Goal: Transaction & Acquisition: Purchase product/service

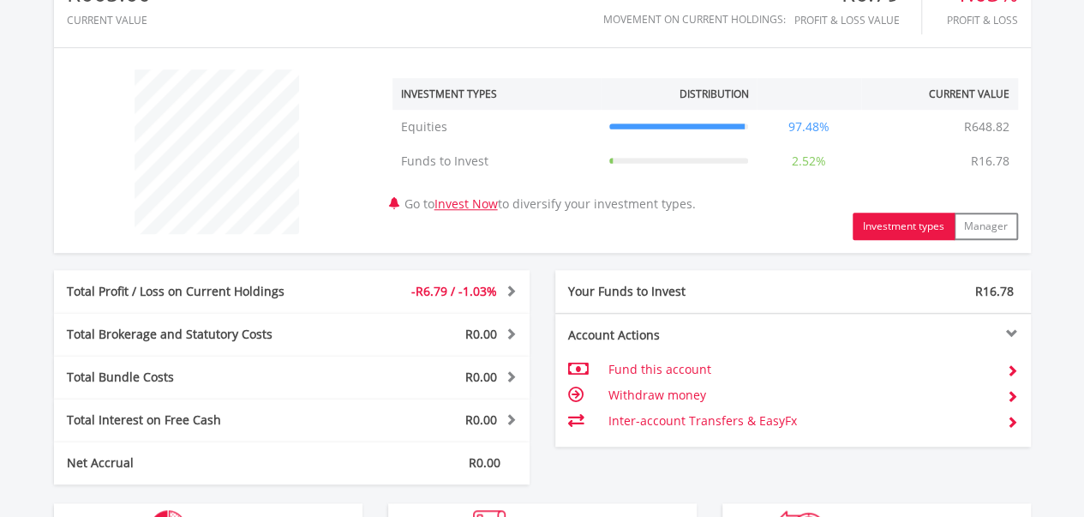
scroll to position [560, 0]
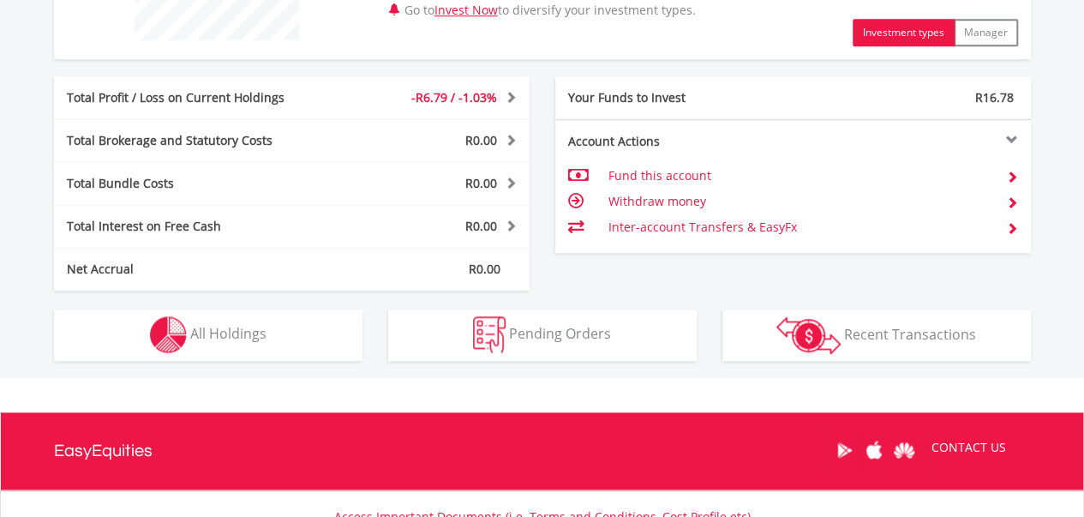
drag, startPoint x: 1091, startPoint y: 88, endPoint x: 1074, endPoint y: 350, distance: 262.6
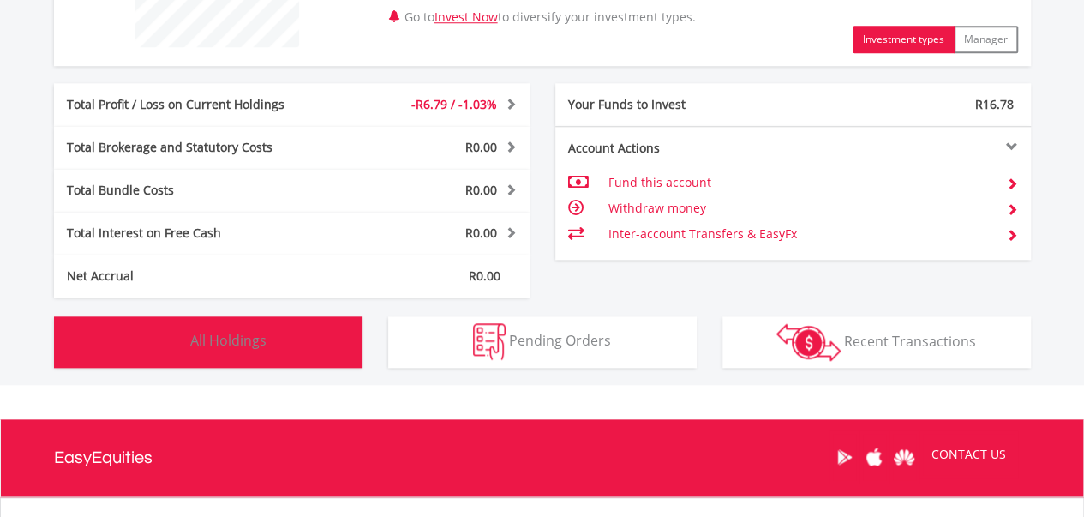
click at [206, 327] on button "Holdings All Holdings" at bounding box center [208, 341] width 308 height 51
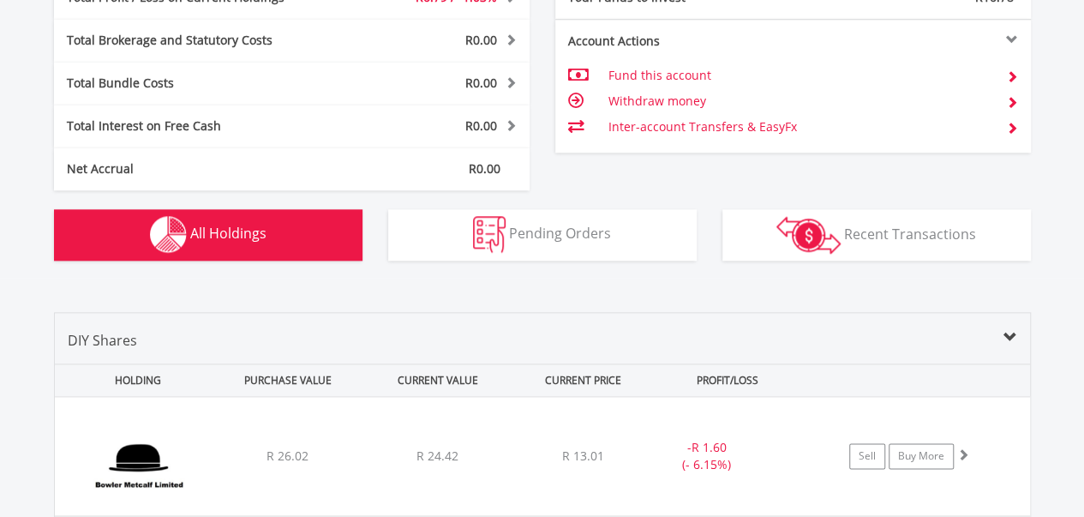
scroll to position [882, 0]
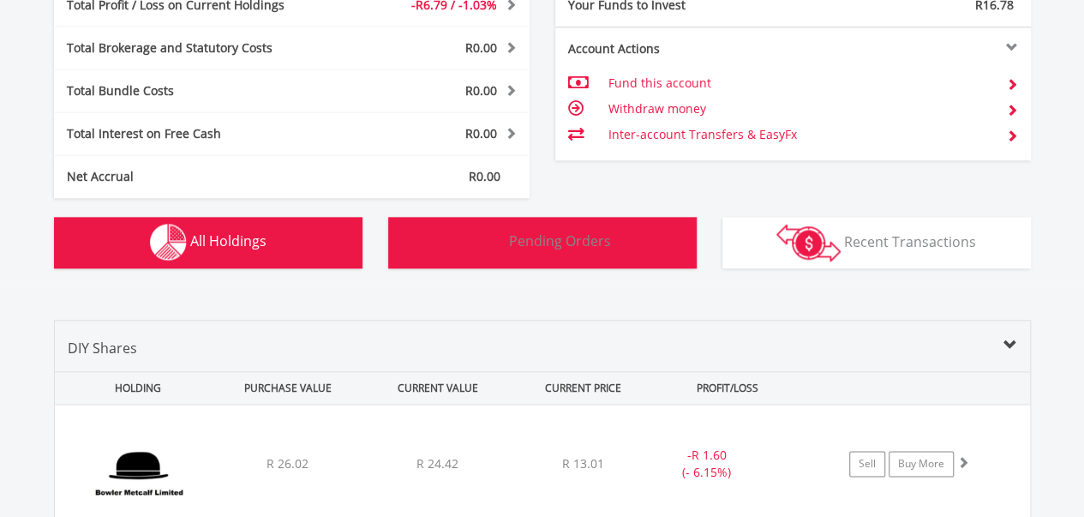
click at [556, 237] on span "Pending Orders" at bounding box center [560, 240] width 102 height 19
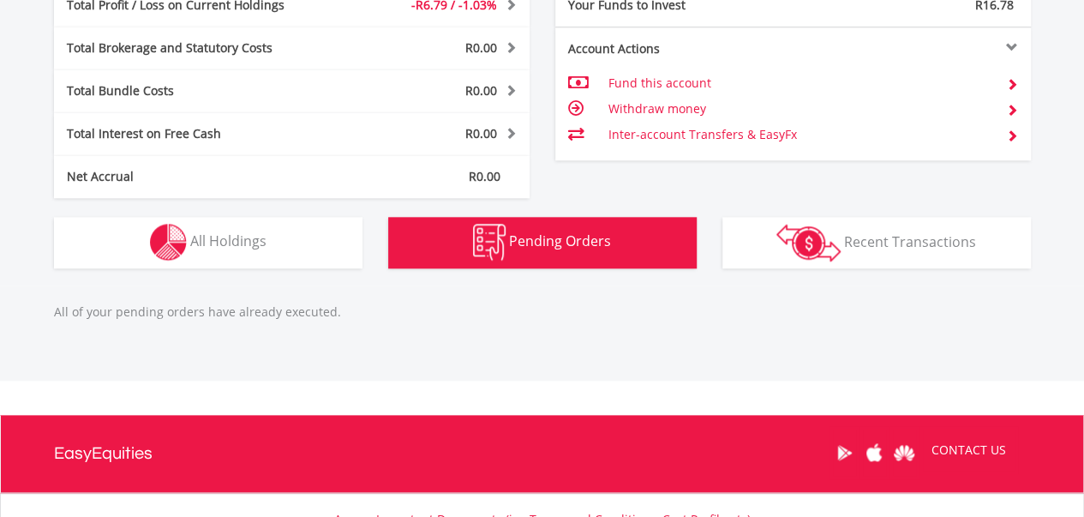
scroll to position [1025, 0]
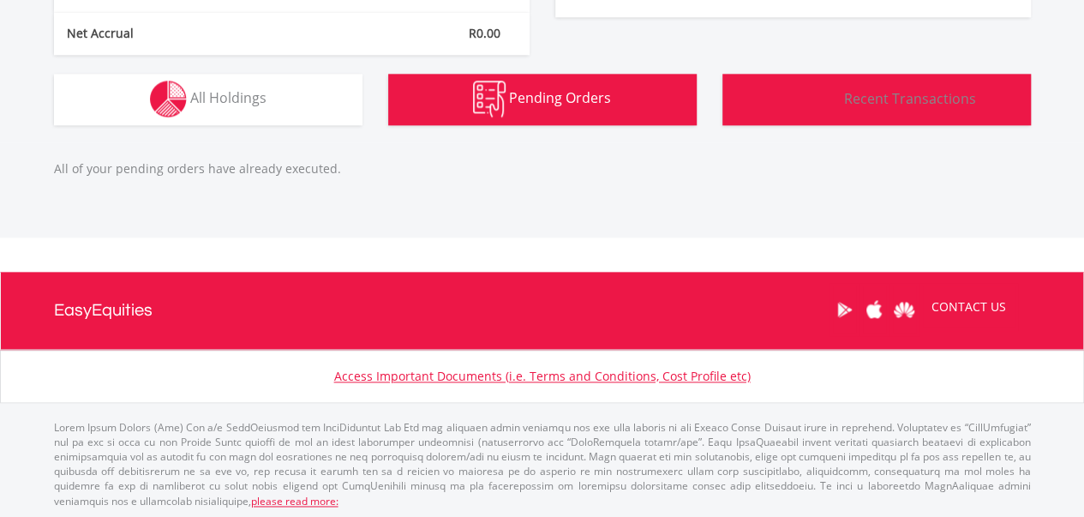
click at [855, 105] on span "Recent Transactions" at bounding box center [910, 97] width 132 height 19
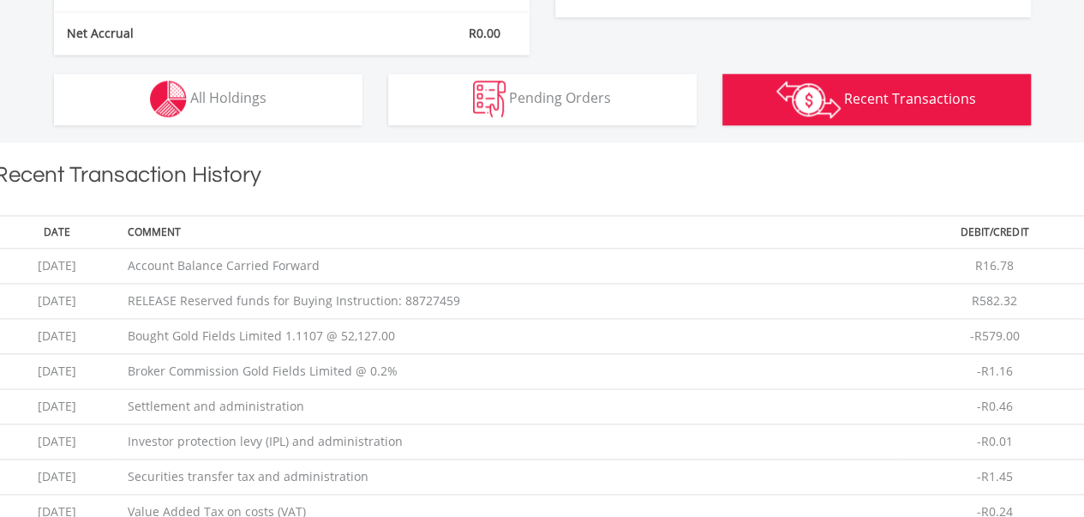
scroll to position [1167, 0]
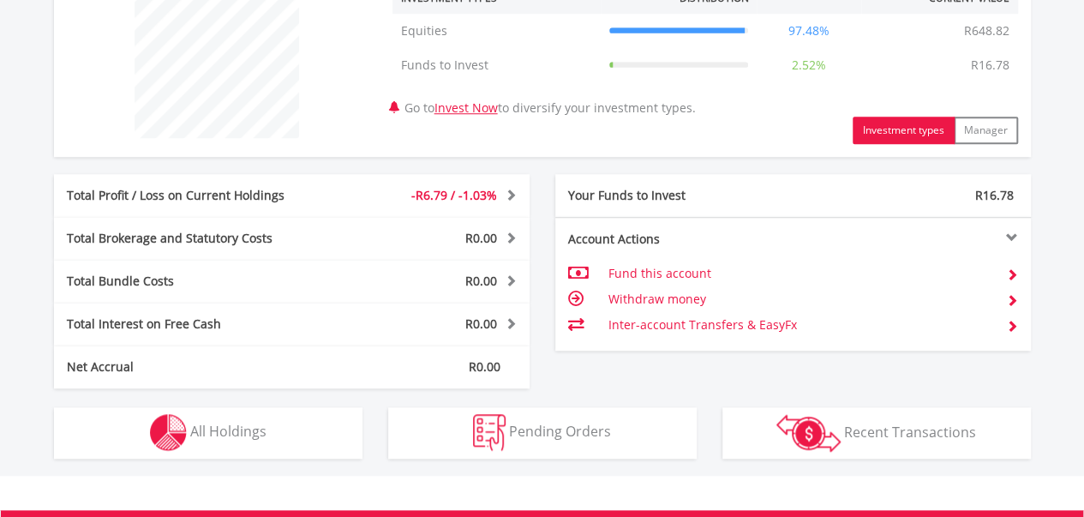
scroll to position [708, 0]
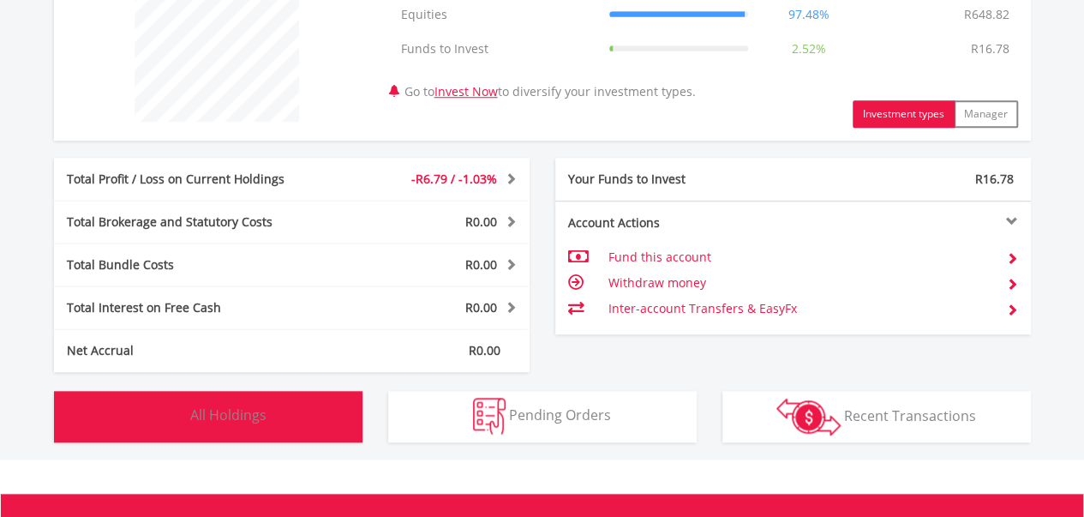
click at [317, 412] on button "Holdings All Holdings" at bounding box center [208, 416] width 308 height 51
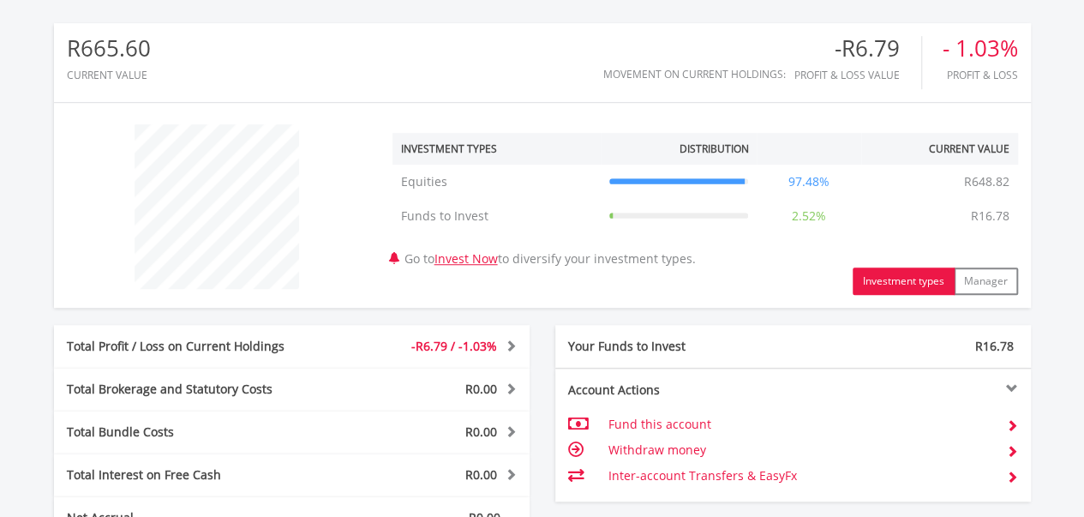
scroll to position [425, 0]
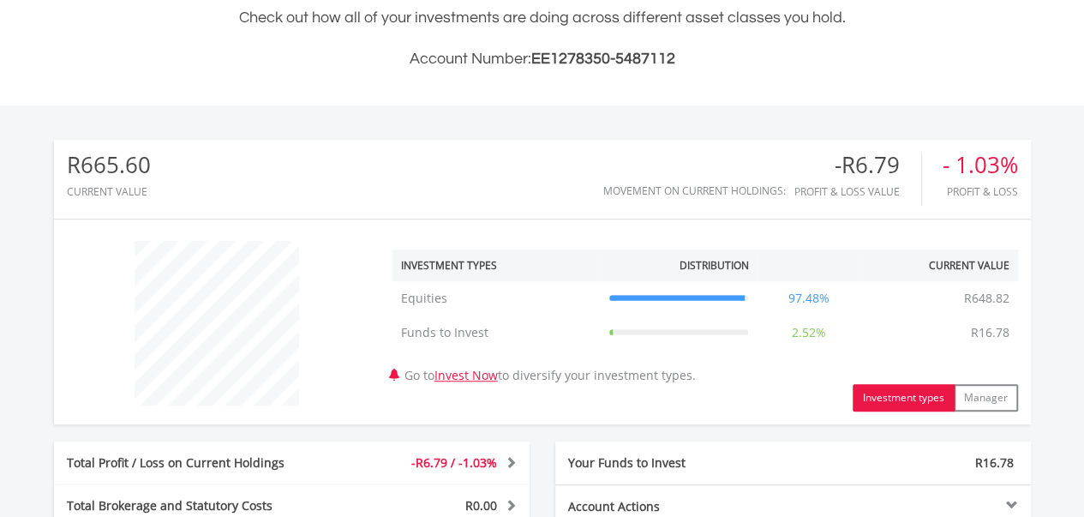
click at [329, 303] on div at bounding box center [217, 323] width 326 height 164
click at [708, 298] on icon at bounding box center [679, 298] width 140 height 0
click at [699, 321] on td "Funds to Invest R16.78" at bounding box center [679, 332] width 157 height 34
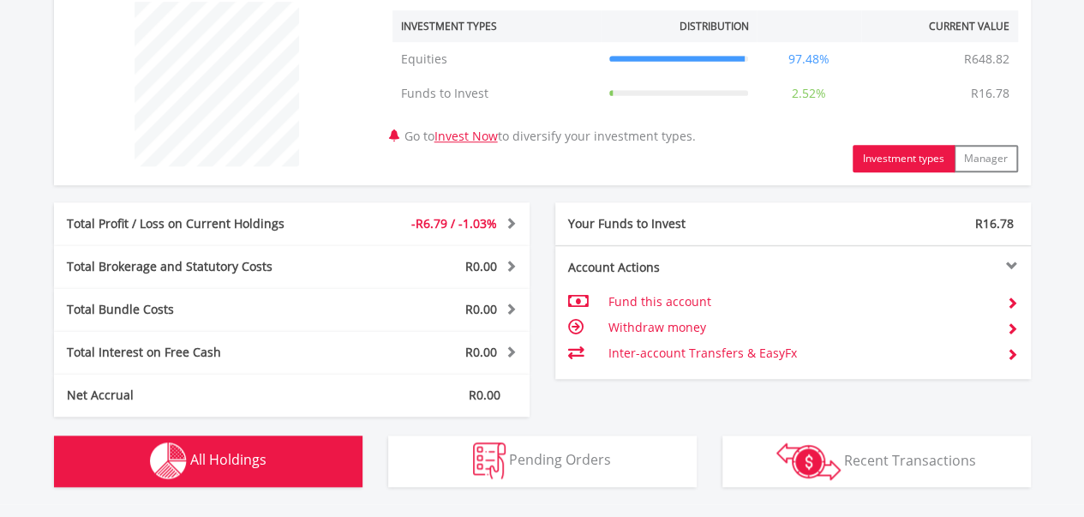
scroll to position [708, 0]
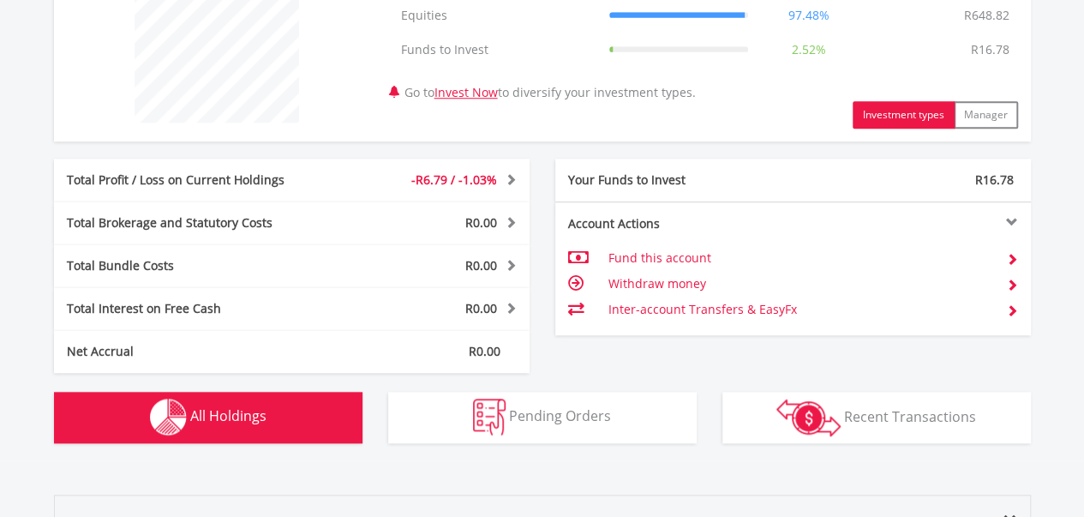
click at [311, 181] on div "Total Profit / Loss on Current Holdings" at bounding box center [193, 179] width 278 height 17
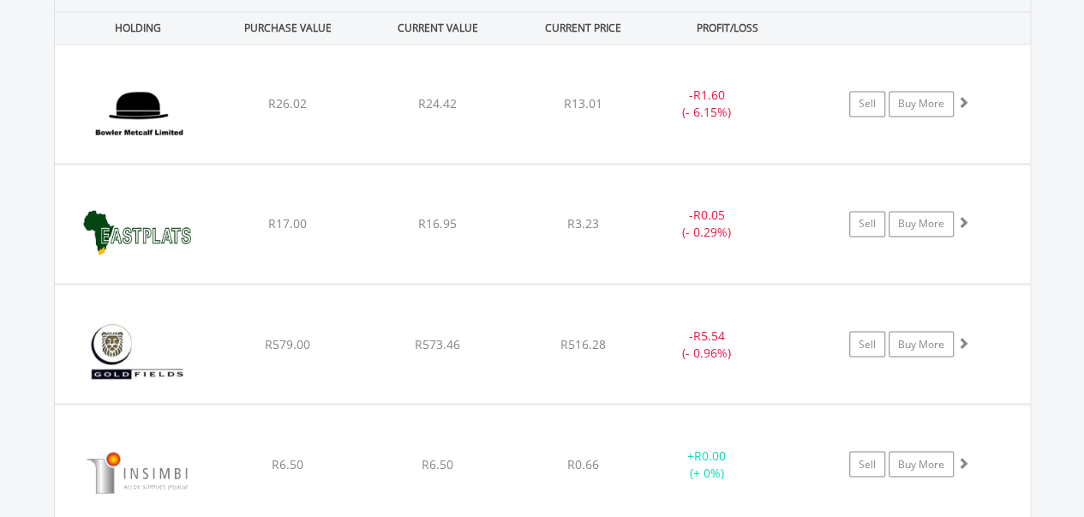
scroll to position [1275, 0]
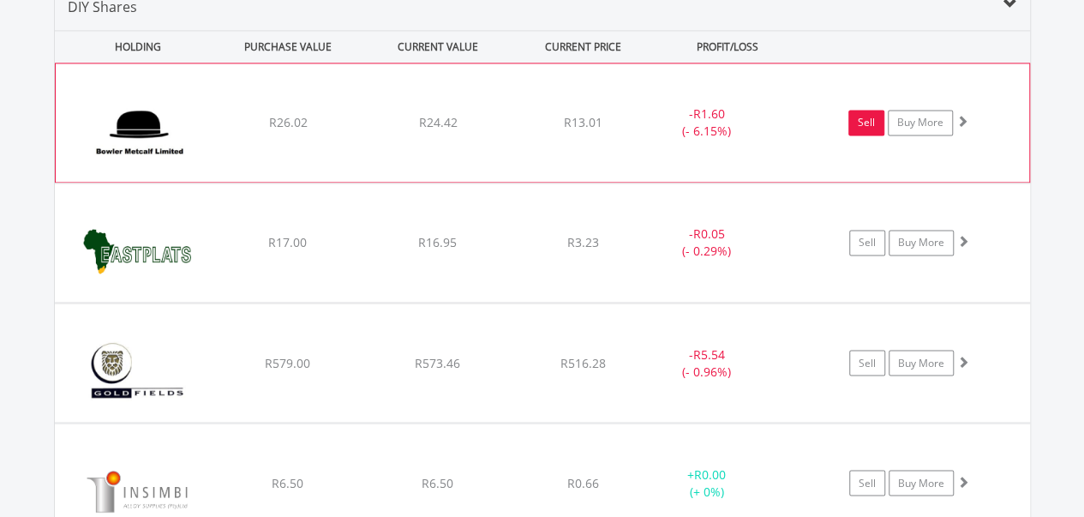
click at [878, 117] on link "Sell" at bounding box center [866, 123] width 36 height 26
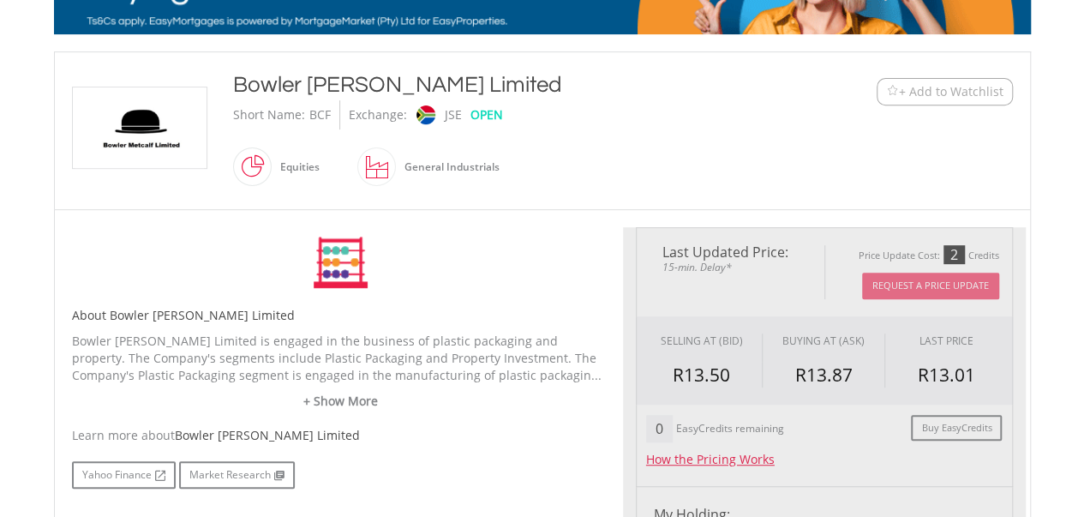
scroll to position [335, 0]
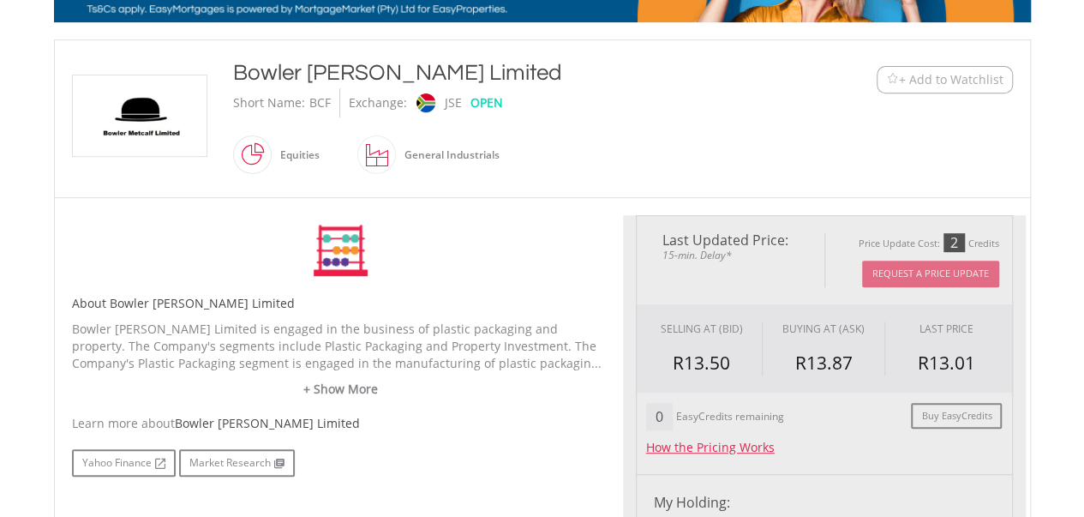
type input "*****"
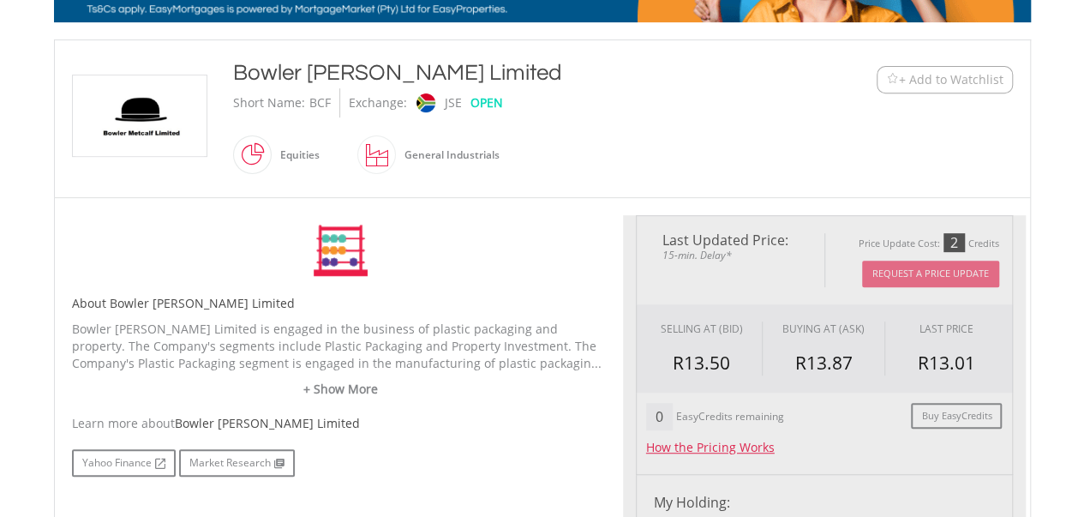
type input "******"
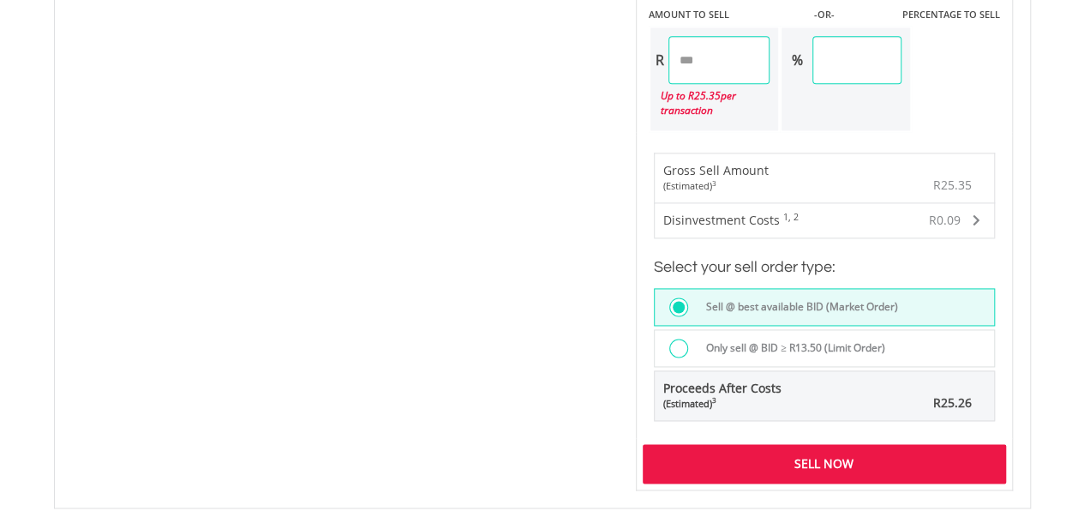
scroll to position [1126, 0]
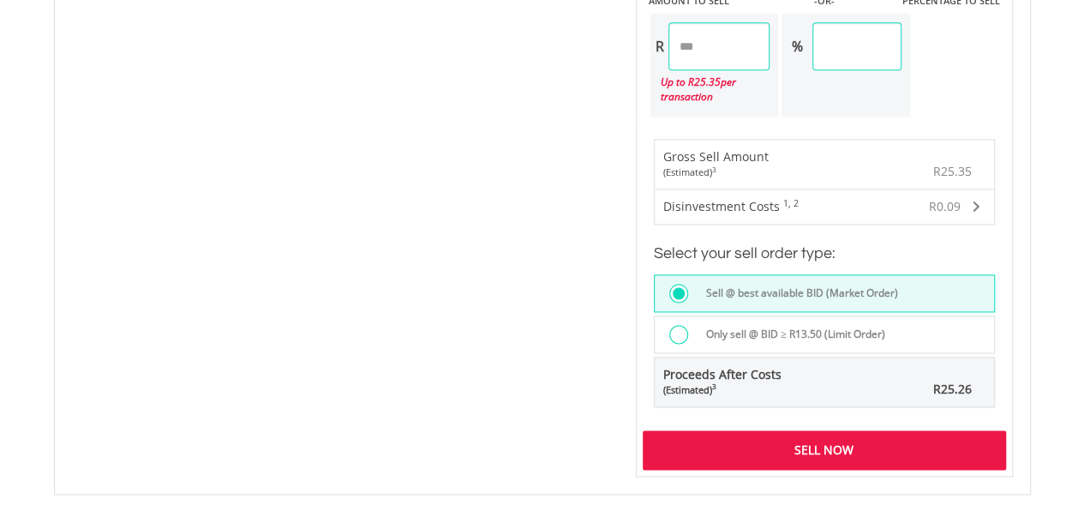
click at [729, 70] on div "Up to R 25.35 per transaction" at bounding box center [710, 89] width 120 height 38
click at [731, 50] on input "*****" at bounding box center [719, 46] width 102 height 48
click at [787, 451] on div "Sell Now" at bounding box center [823, 449] width 363 height 39
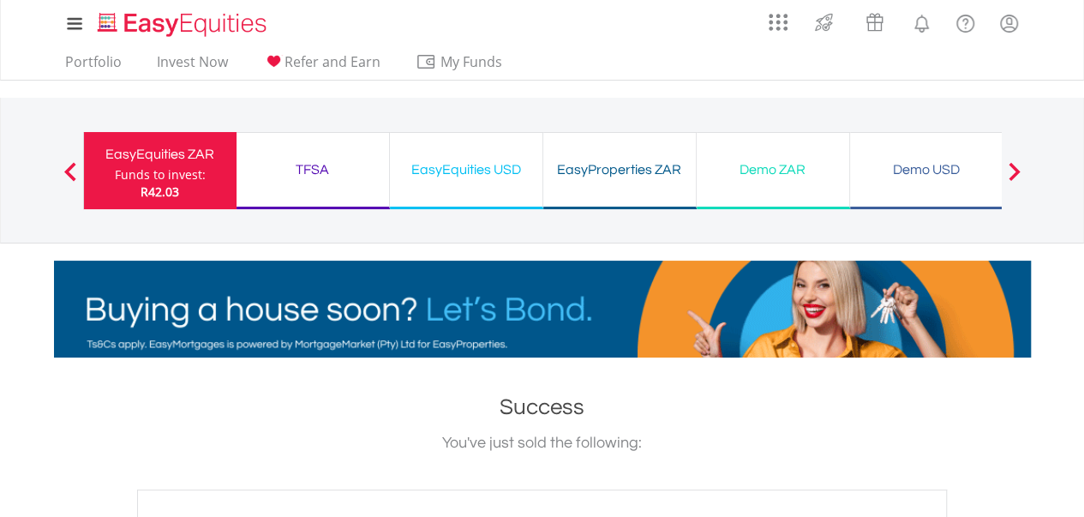
drag, startPoint x: 0, startPoint y: 0, endPoint x: 1085, endPoint y: 148, distance: 1095.4
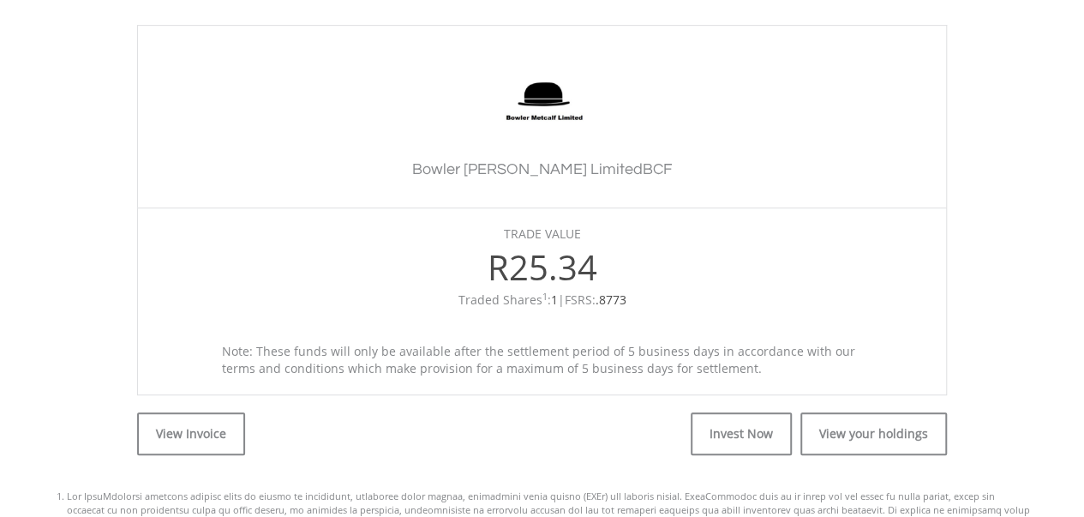
scroll to position [469, 0]
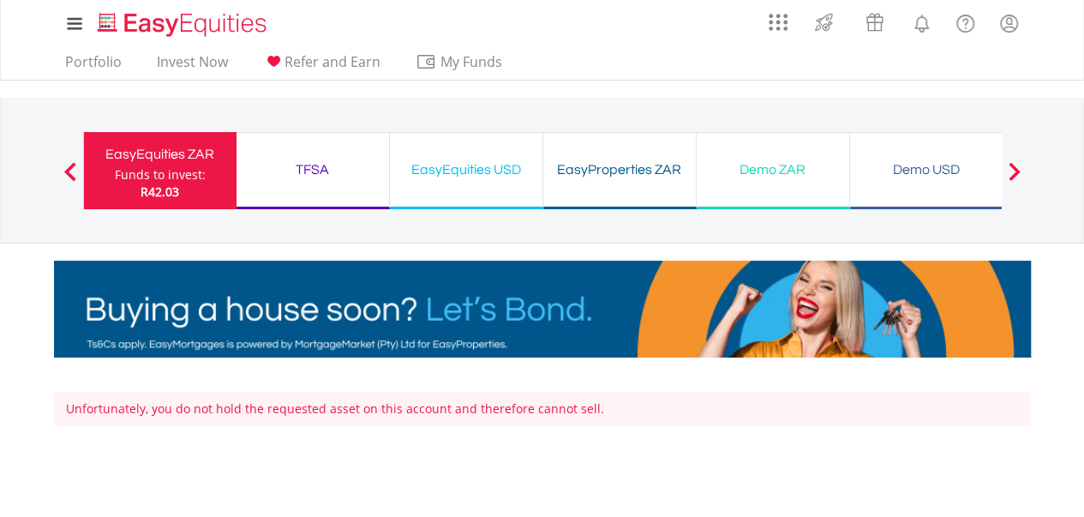
click at [194, 156] on div "EasyEquities ZAR" at bounding box center [160, 154] width 132 height 24
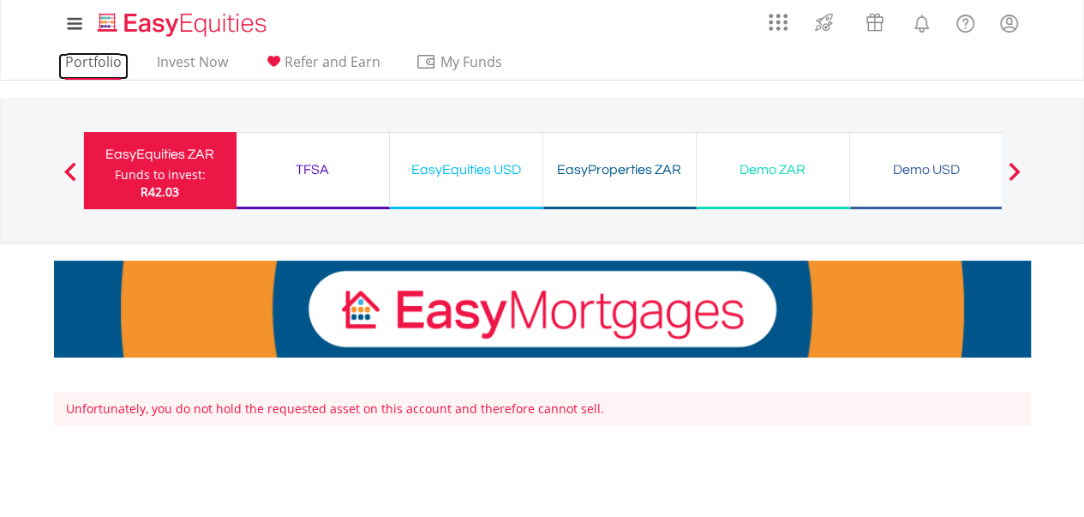
click at [98, 57] on link "Portfolio" at bounding box center [93, 66] width 70 height 27
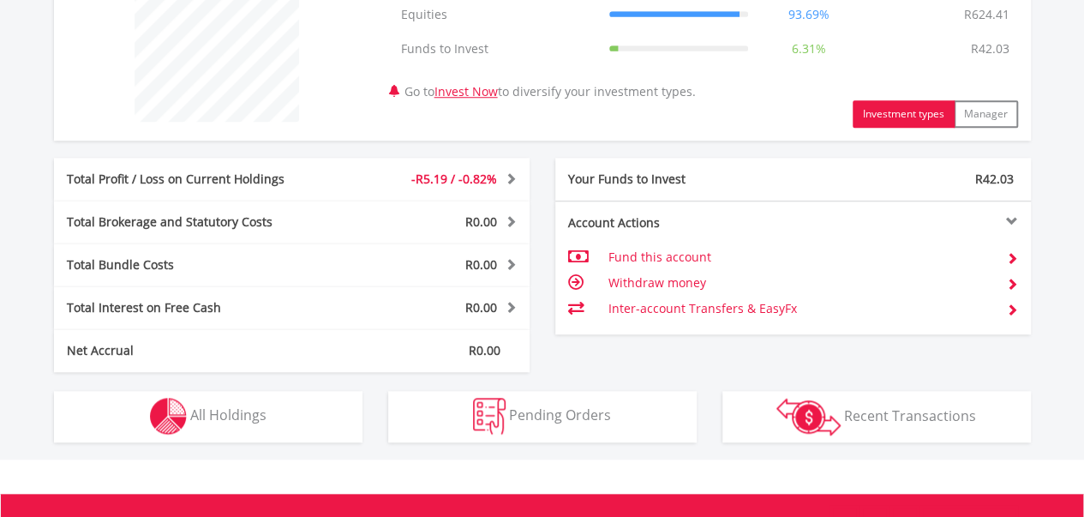
scroll to position [686, 0]
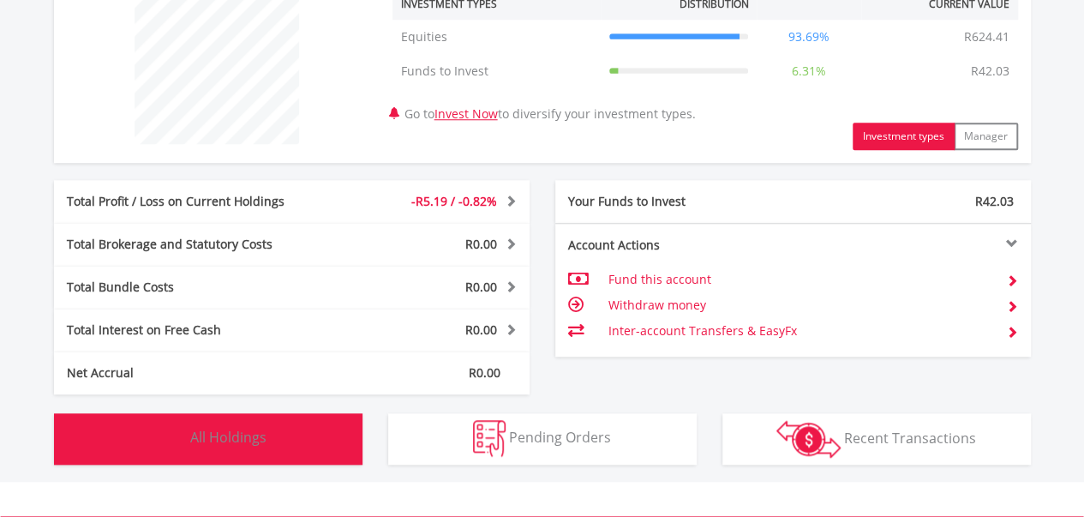
click at [227, 458] on button "Holdings All Holdings" at bounding box center [208, 438] width 308 height 51
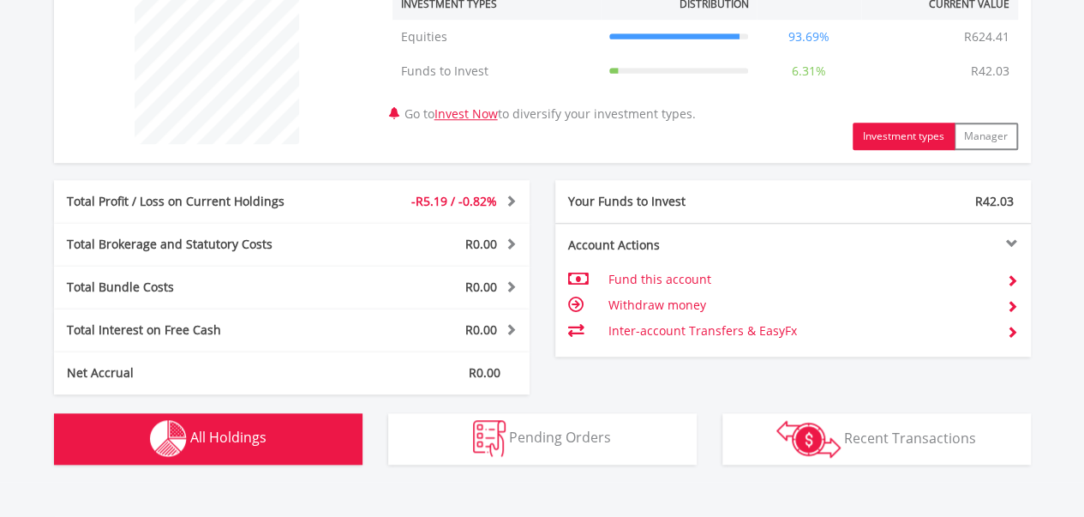
scroll to position [1201, 0]
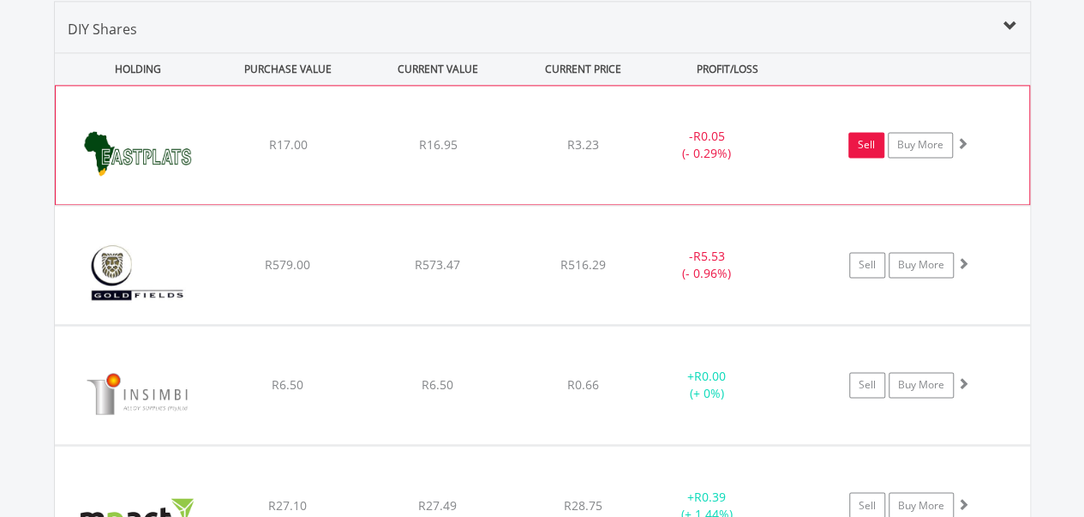
click at [869, 151] on link "Sell" at bounding box center [866, 145] width 36 height 26
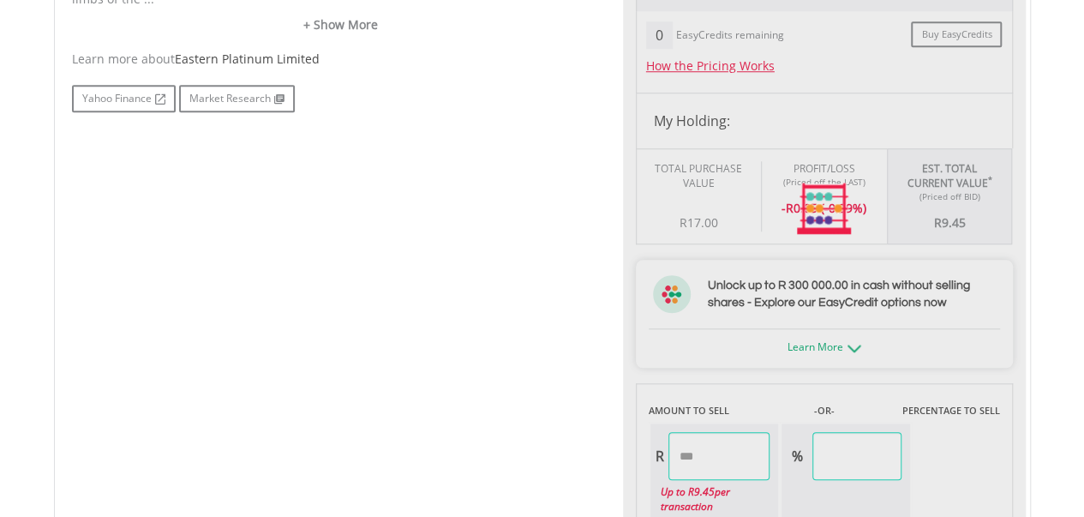
type input "****"
type input "******"
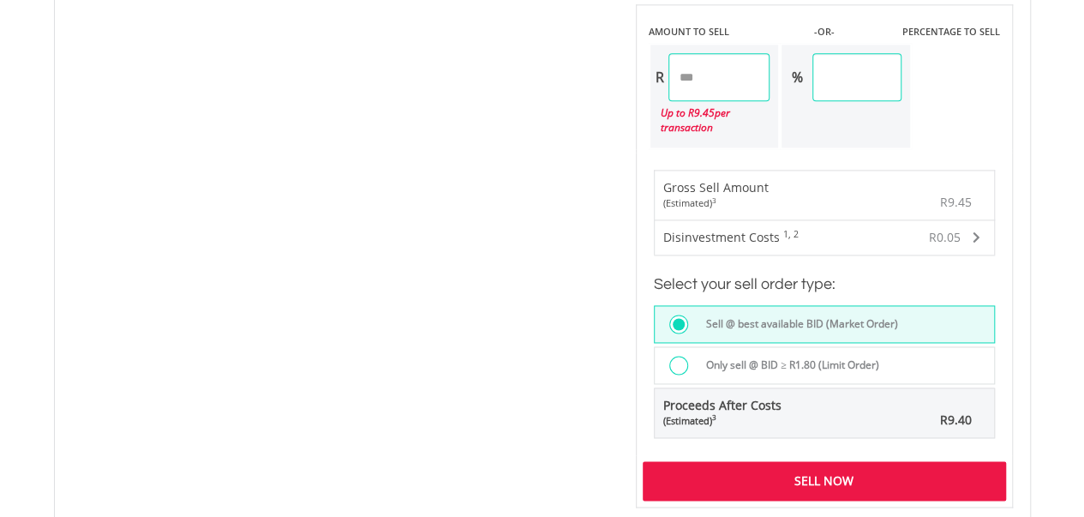
scroll to position [1167, 0]
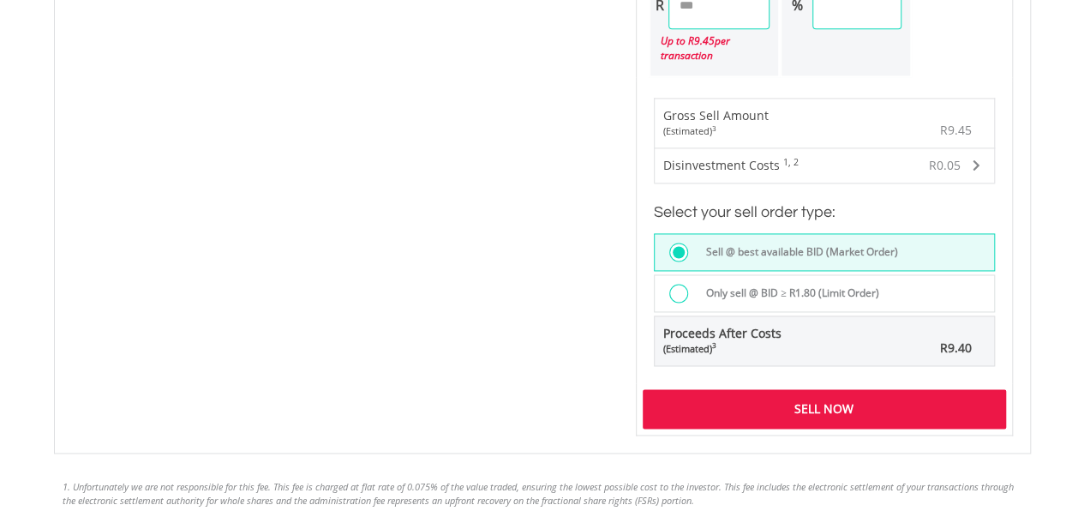
click at [828, 389] on div "Sell Now" at bounding box center [823, 408] width 363 height 39
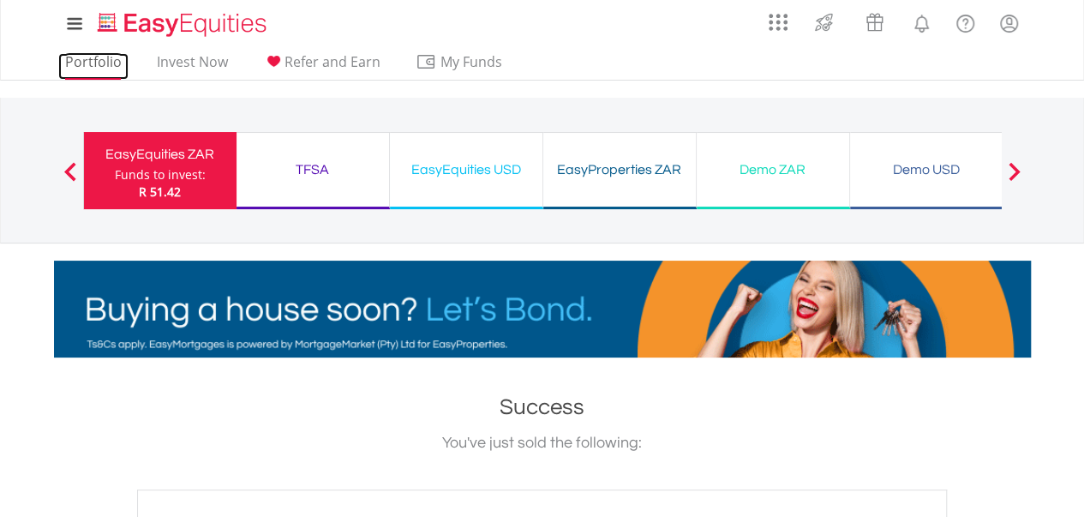
click at [80, 57] on link "Portfolio" at bounding box center [93, 66] width 70 height 27
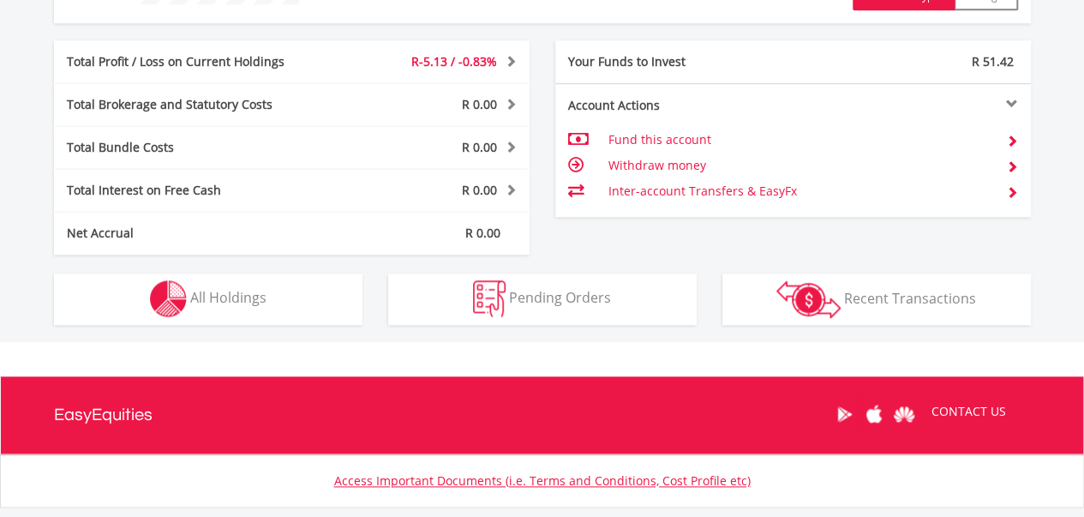
scroll to position [854, 0]
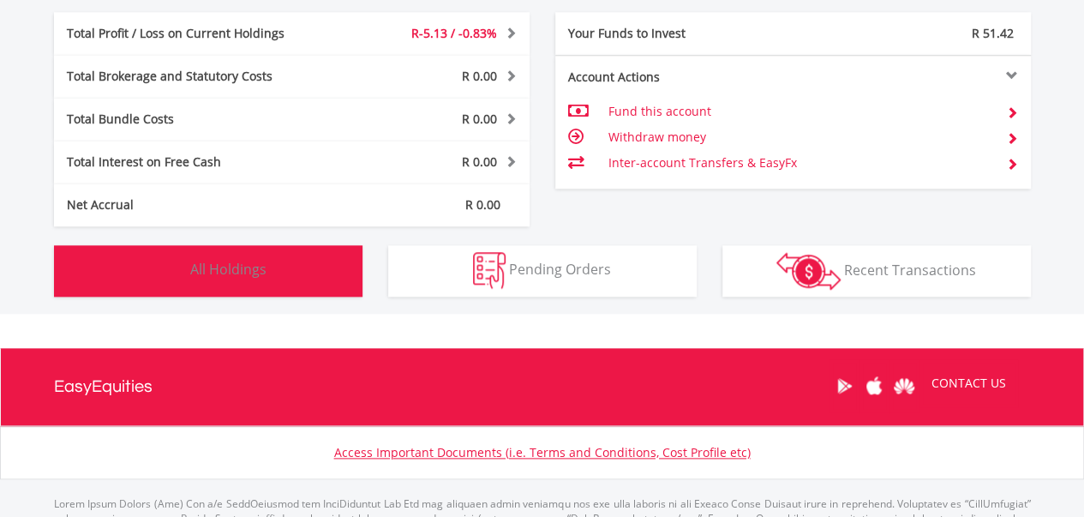
click at [230, 267] on span "All Holdings" at bounding box center [228, 269] width 76 height 19
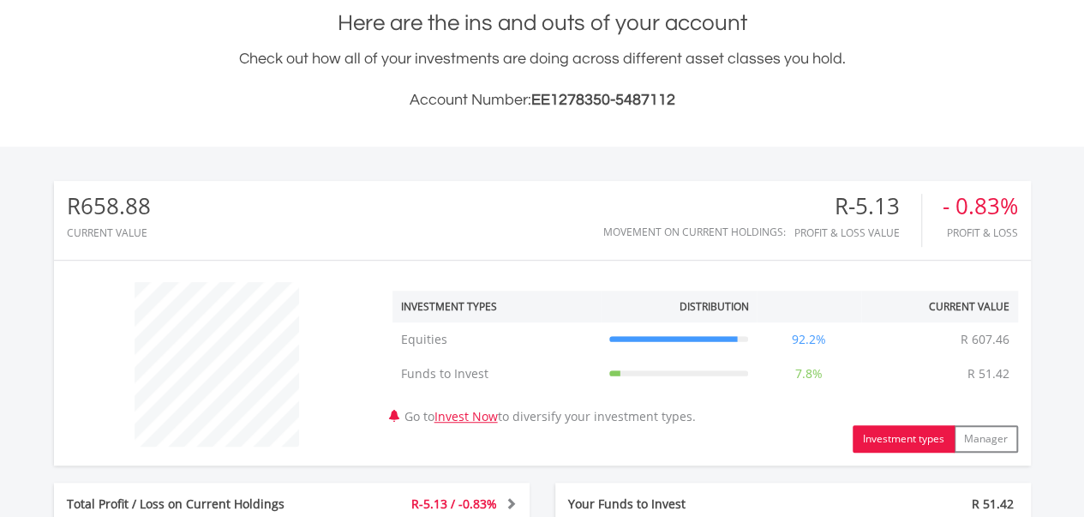
scroll to position [370, 0]
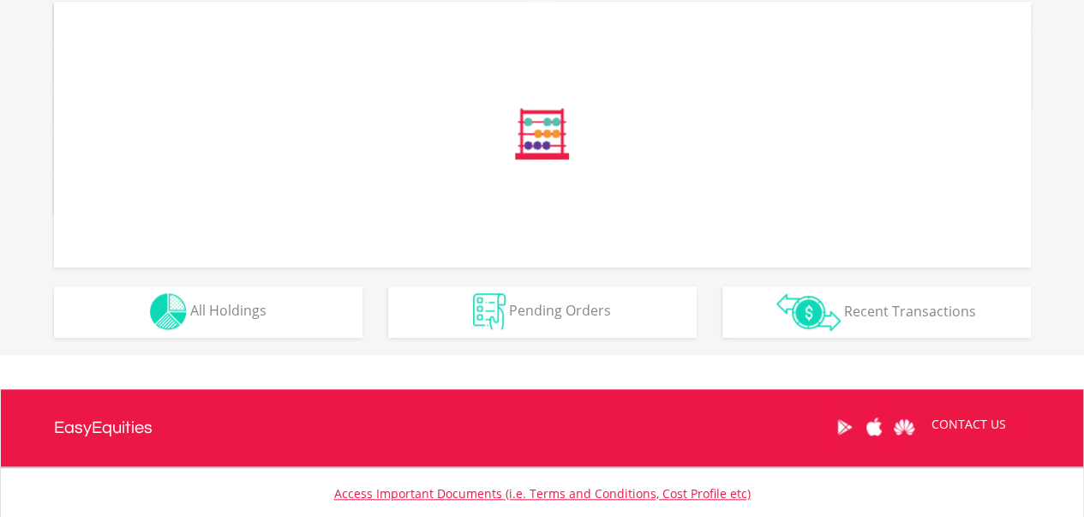
scroll to position [563, 0]
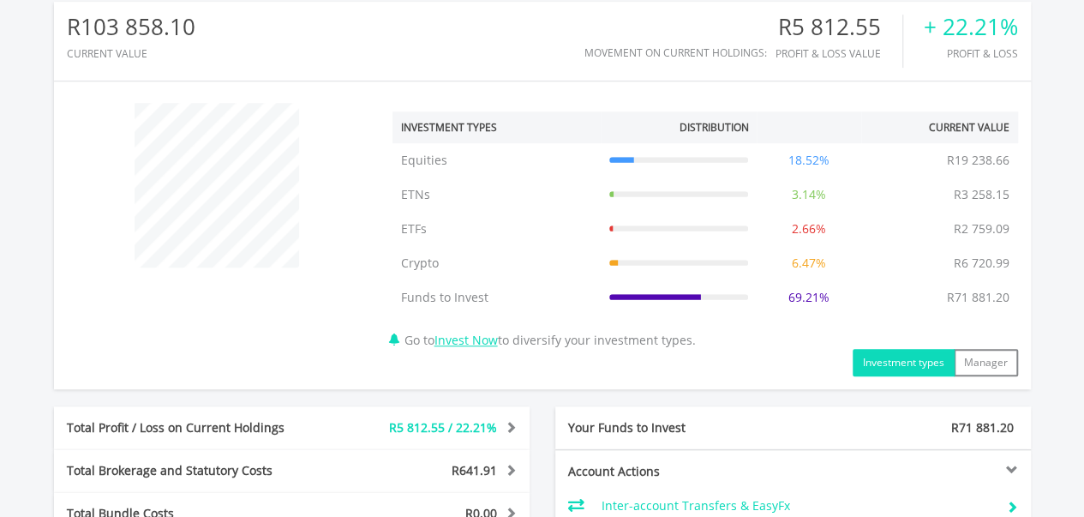
click at [347, 329] on div "﻿ Investment Types Distribution Current Value Show All Equities Equities R19 23…" at bounding box center [542, 235] width 977 height 282
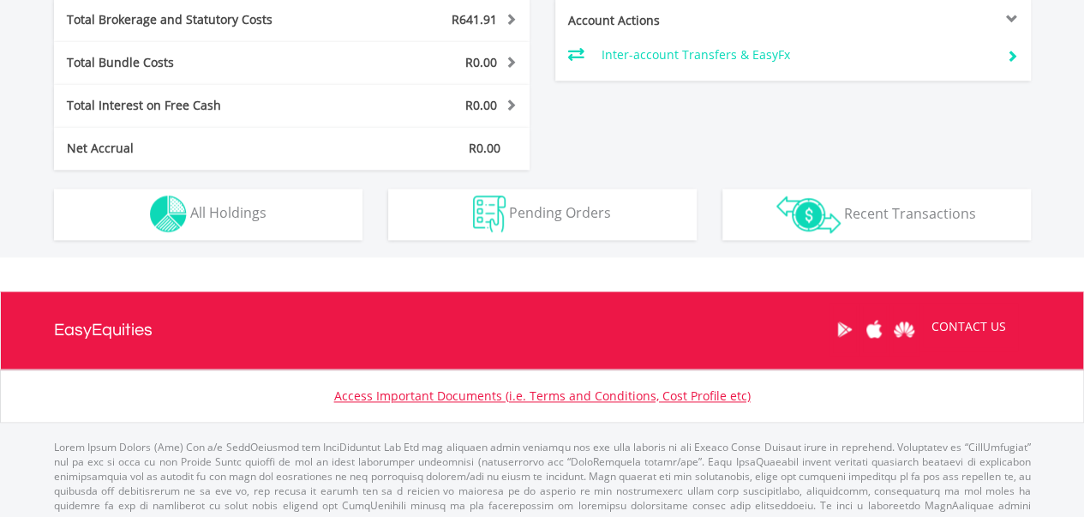
scroll to position [1033, 0]
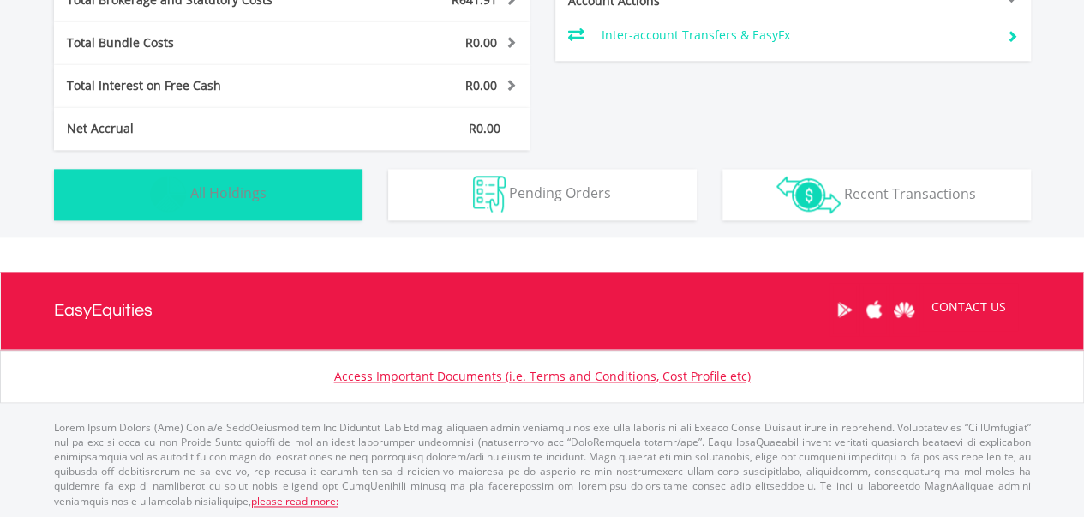
click at [135, 216] on button "Holdings All Holdings" at bounding box center [208, 194] width 308 height 51
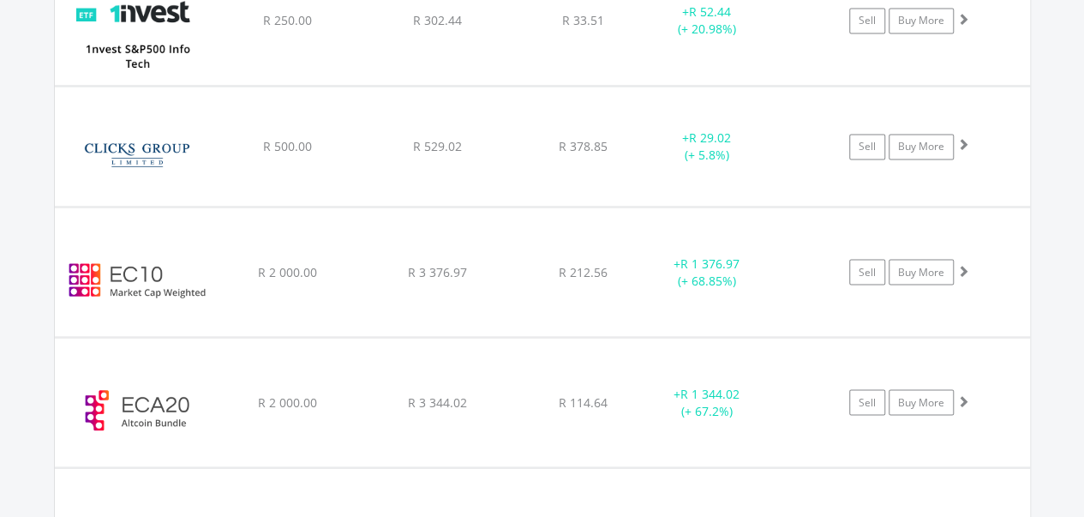
scroll to position [1278, 0]
